Goal: Find specific page/section: Find specific page/section

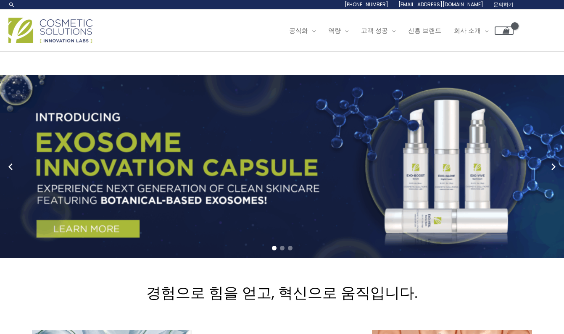
click at [562, 50] on div "Main Menu 공식화 Menu Toggle 연구 및 혁신 시장에 출시 가능한 공식 맞춤형 제형 역량 Menu Toggle 개인 상표 조작 …" at bounding box center [282, 31] width 564 height 42
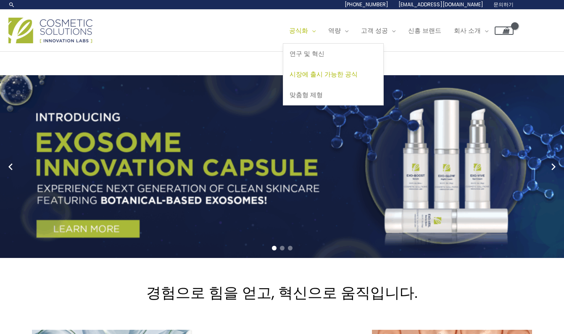
click at [338, 73] on font "시장에 출시 가능한 공식" at bounding box center [323, 74] width 68 height 9
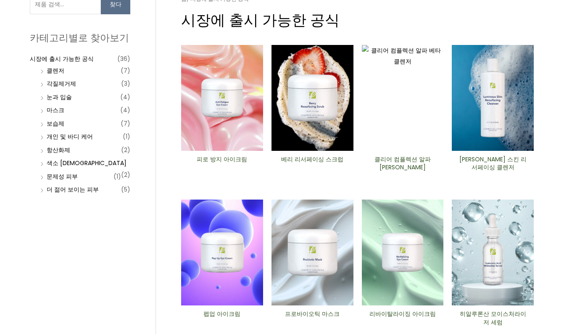
scroll to position [79, 0]
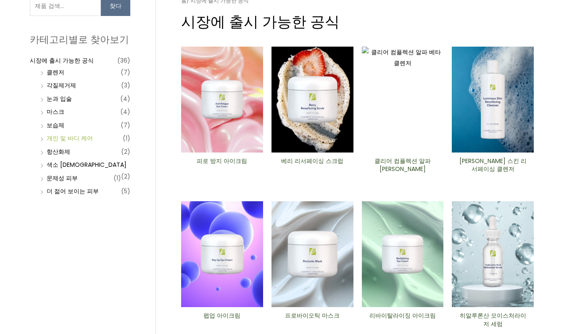
click at [72, 138] on font "개인 및 바디 케어" at bounding box center [70, 138] width 46 height 8
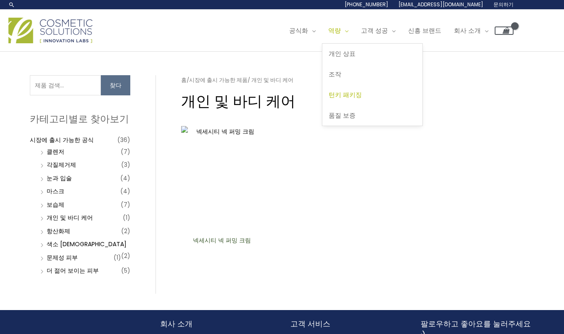
click at [362, 88] on link "턴키 패키징" at bounding box center [372, 94] width 100 height 21
